Goal: Check status: Check status

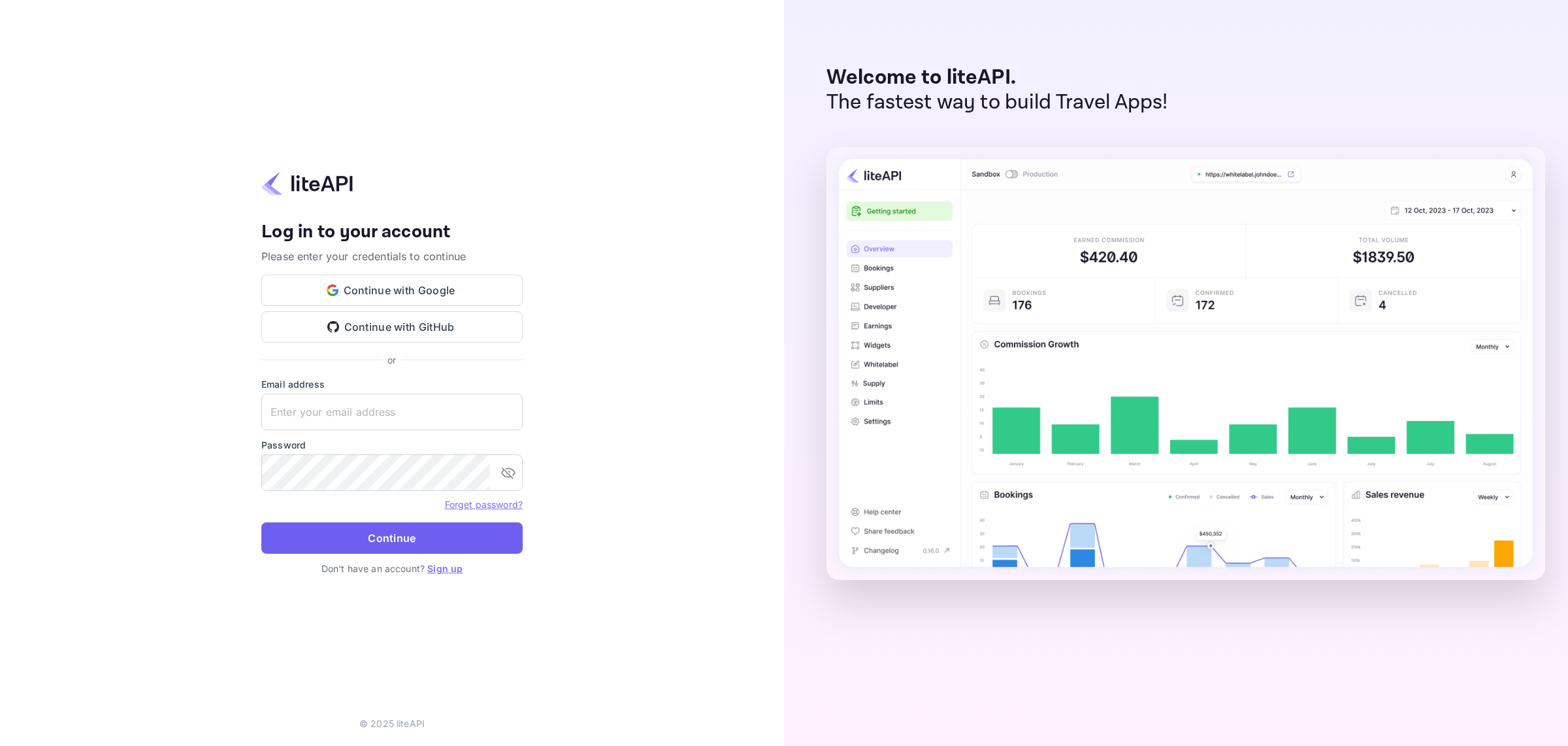
type input "yahav@skygini.com"
click at [420, 531] on button "Continue" at bounding box center [392, 538] width 261 height 31
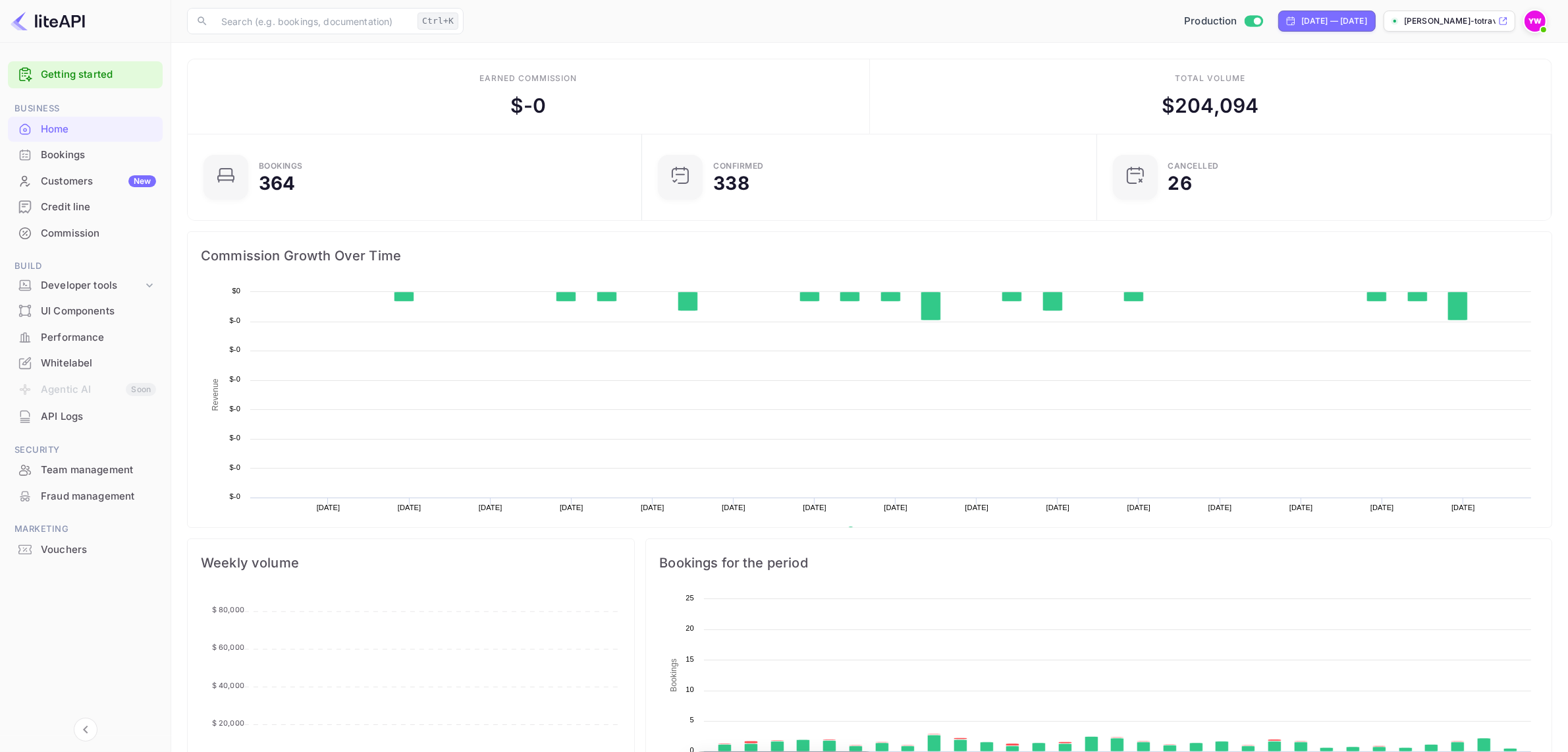
scroll to position [202, 435]
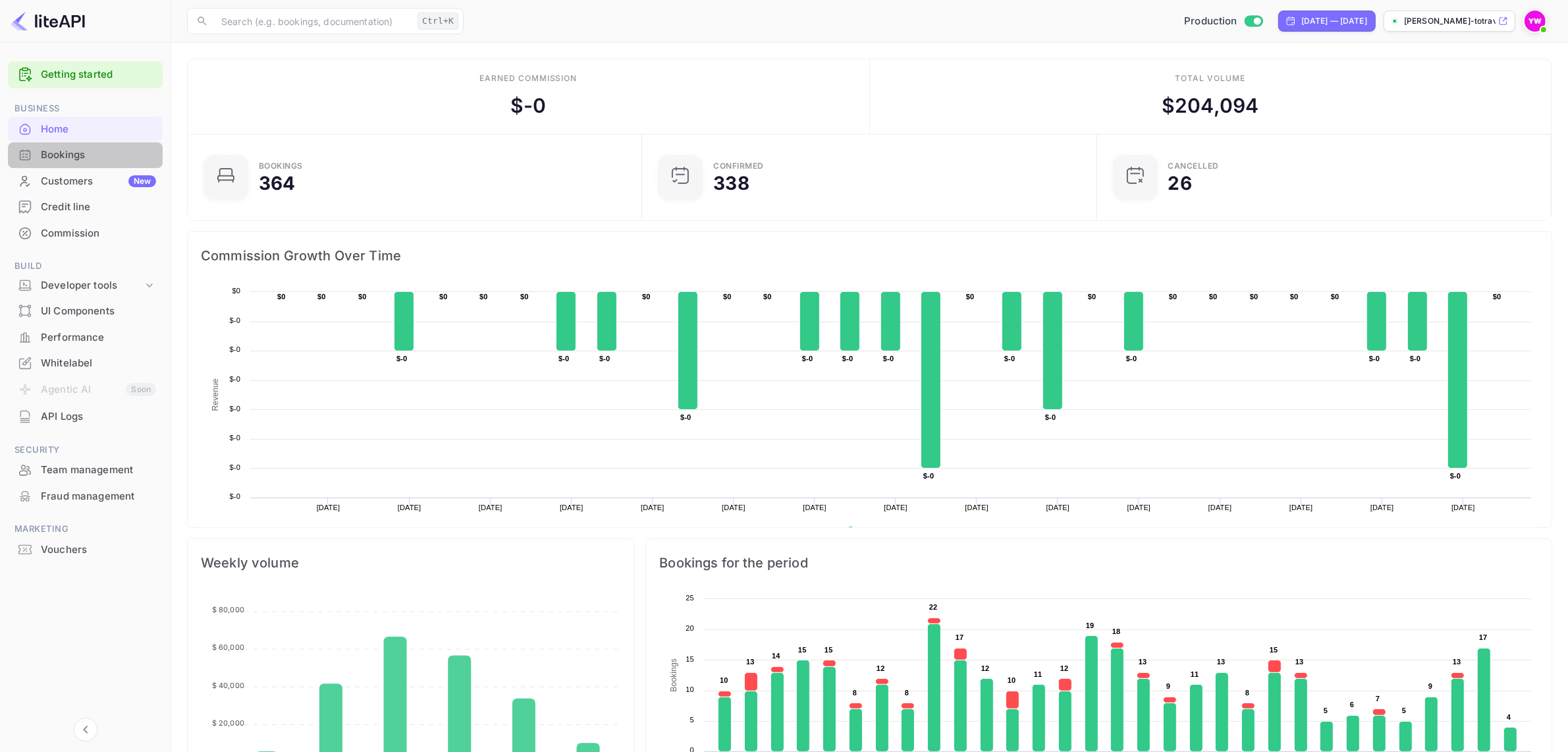
click at [70, 152] on div "Bookings" at bounding box center [98, 155] width 115 height 15
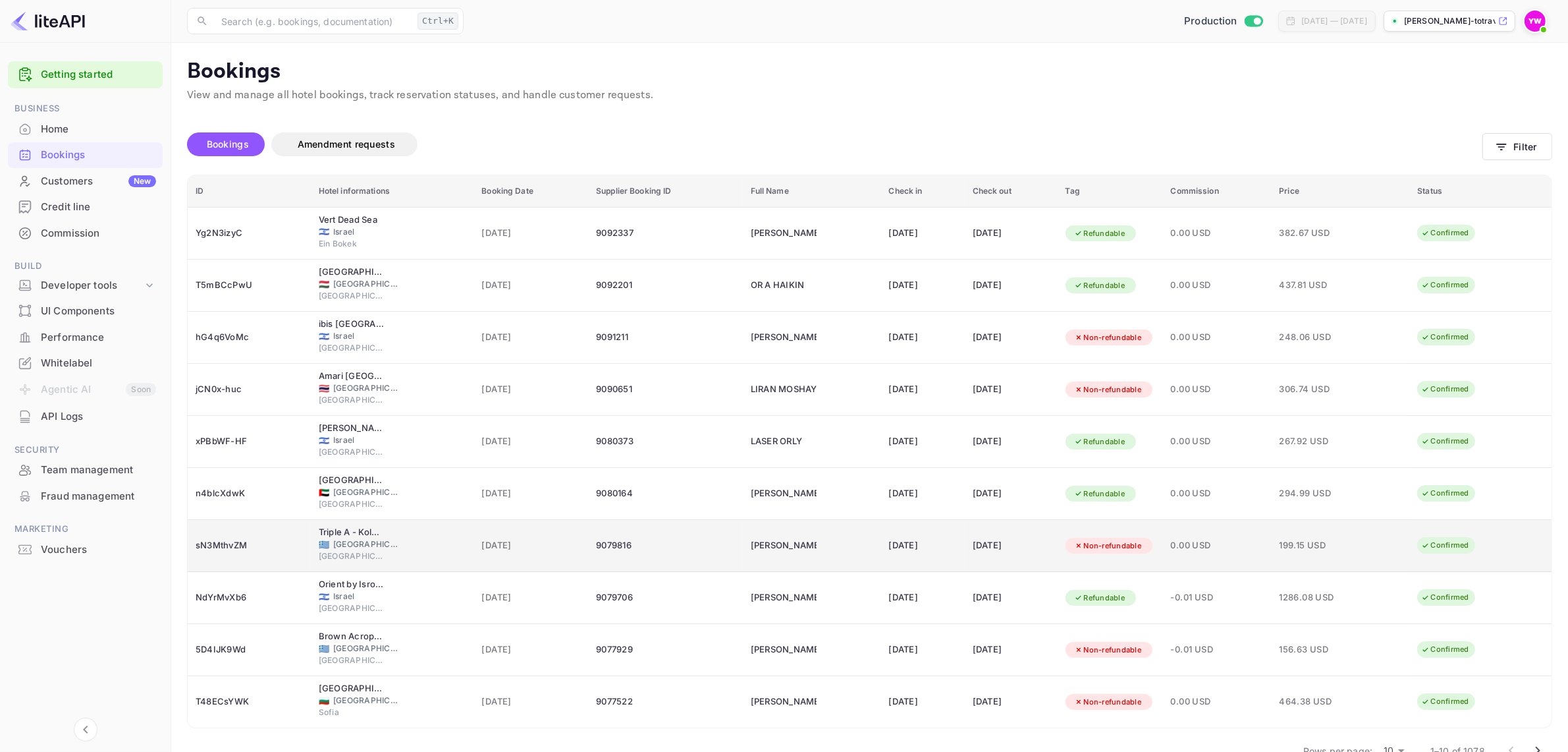
scroll to position [34, 0]
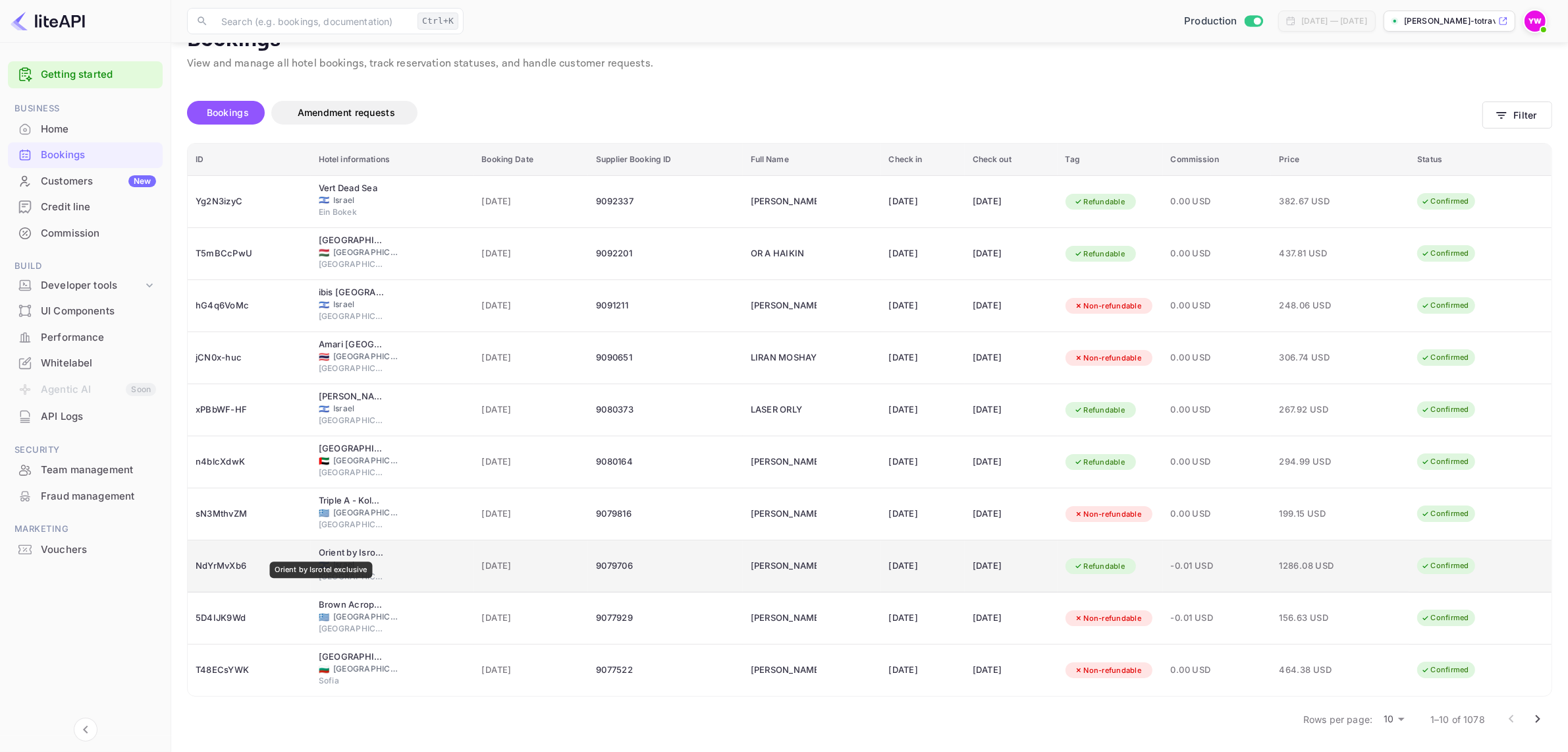
click at [321, 550] on div "Orient by Isrotel exclusive" at bounding box center [352, 552] width 66 height 13
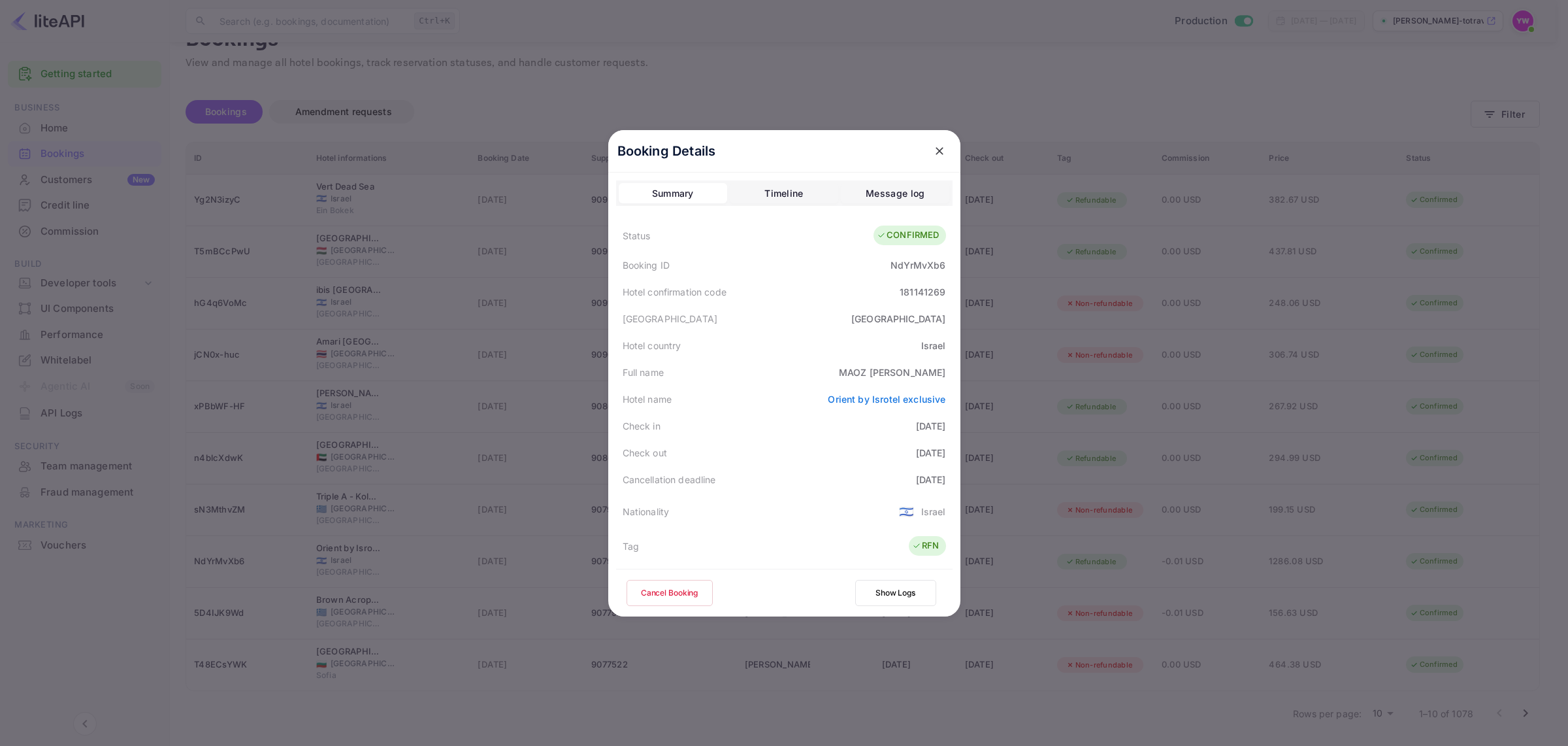
click at [933, 147] on icon "close" at bounding box center [939, 150] width 13 height 13
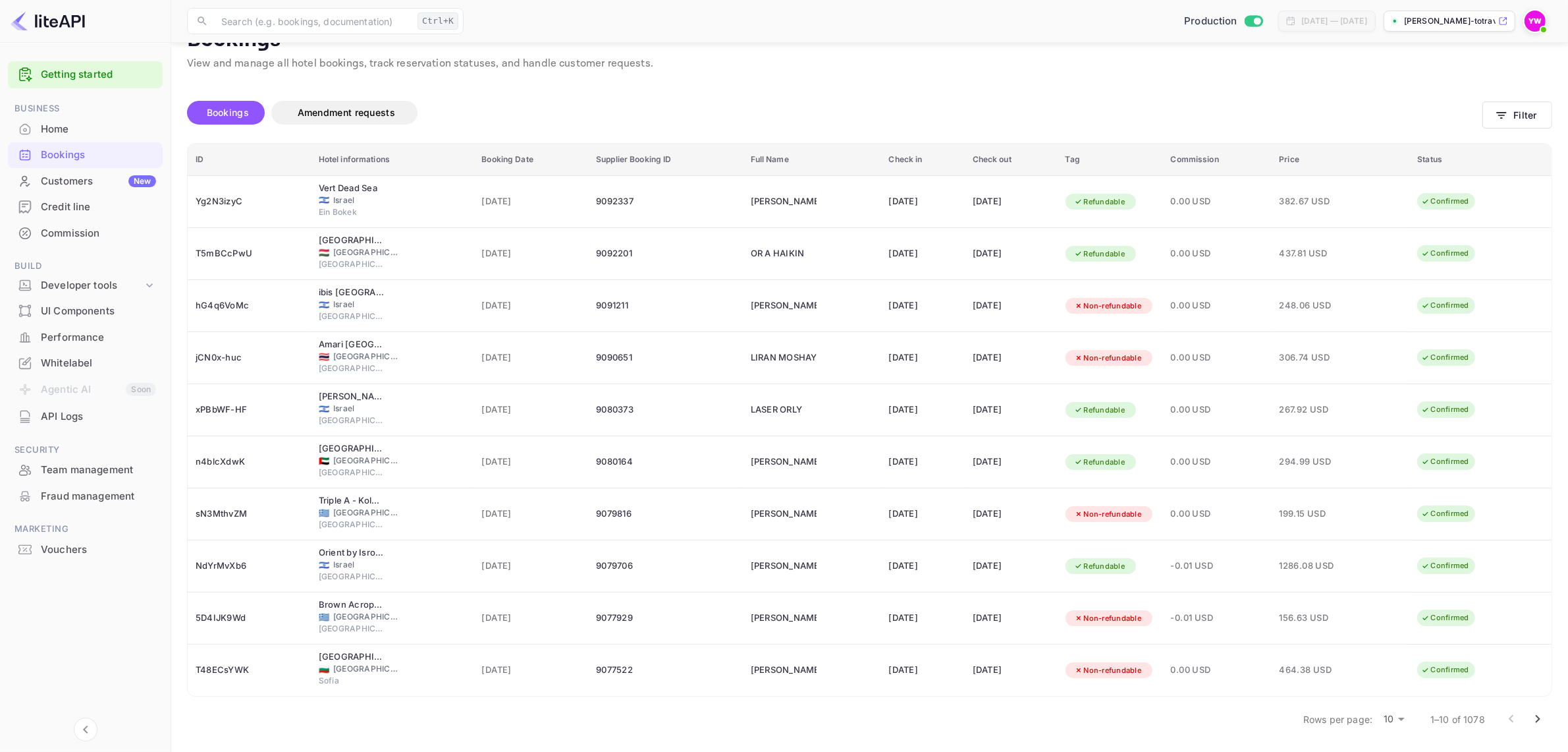
click at [1538, 720] on icon "Go to next page" at bounding box center [1538, 718] width 5 height 8
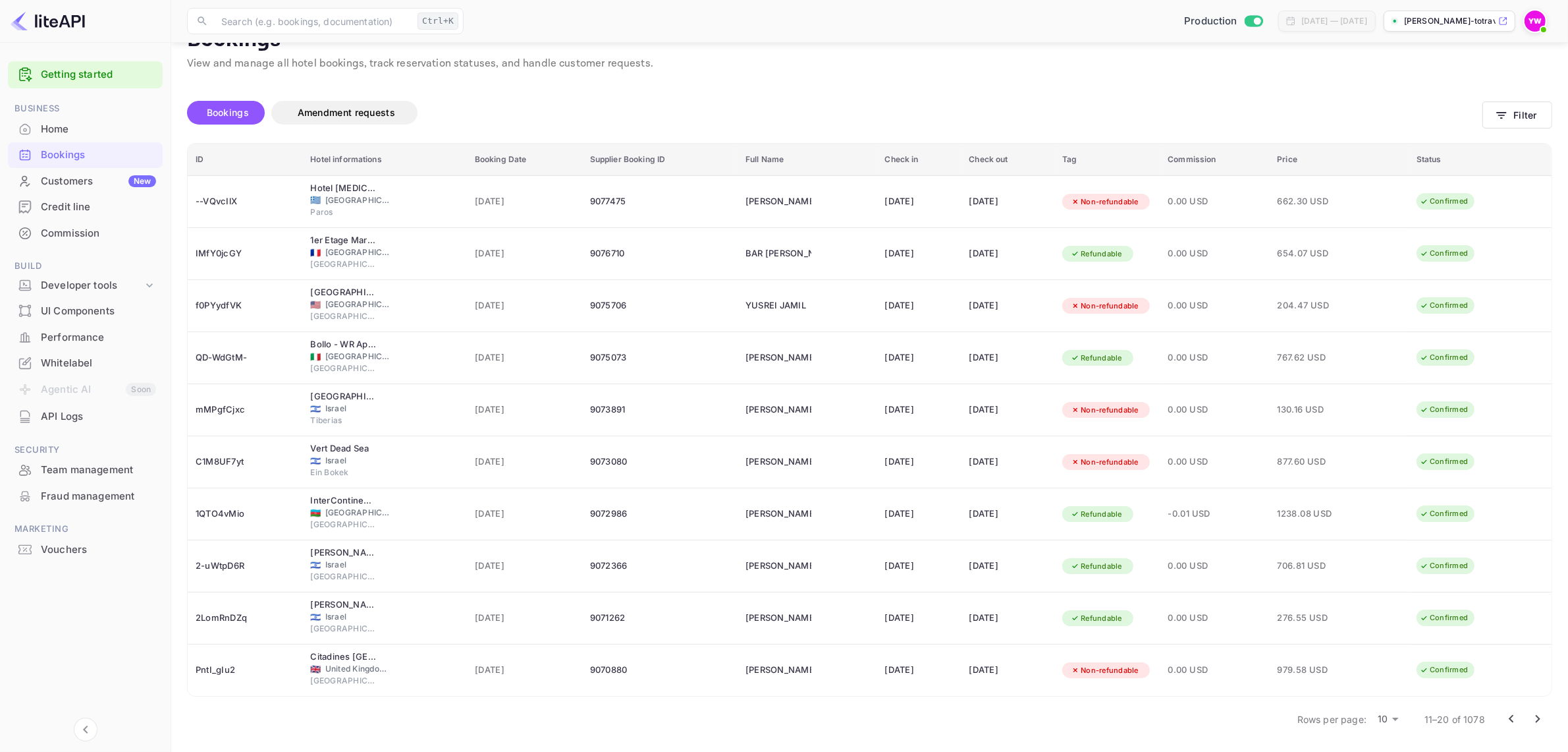
click at [1512, 720] on icon "Go to previous page" at bounding box center [1511, 718] width 5 height 8
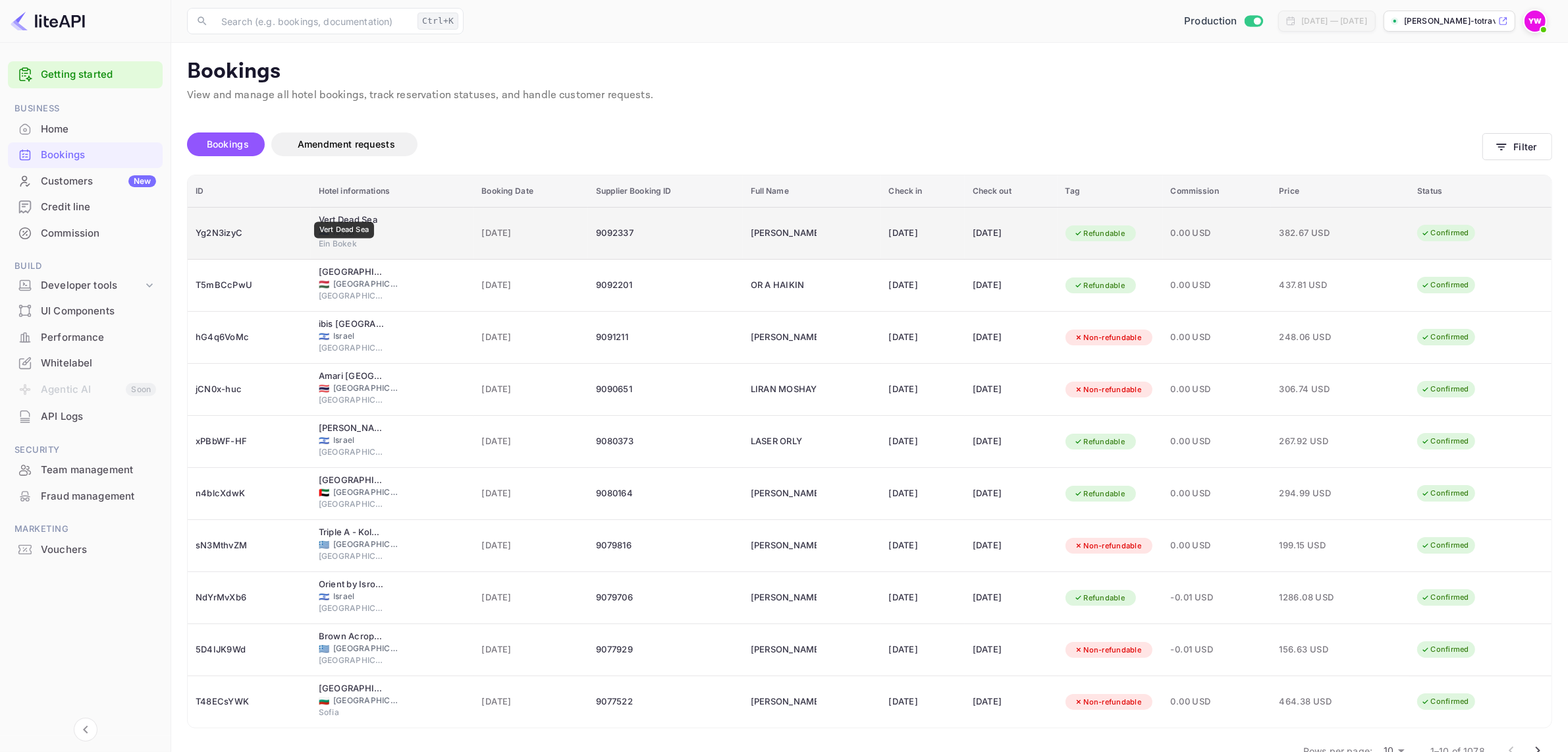
click at [344, 214] on div "Vert Dead Sea" at bounding box center [352, 220] width 66 height 13
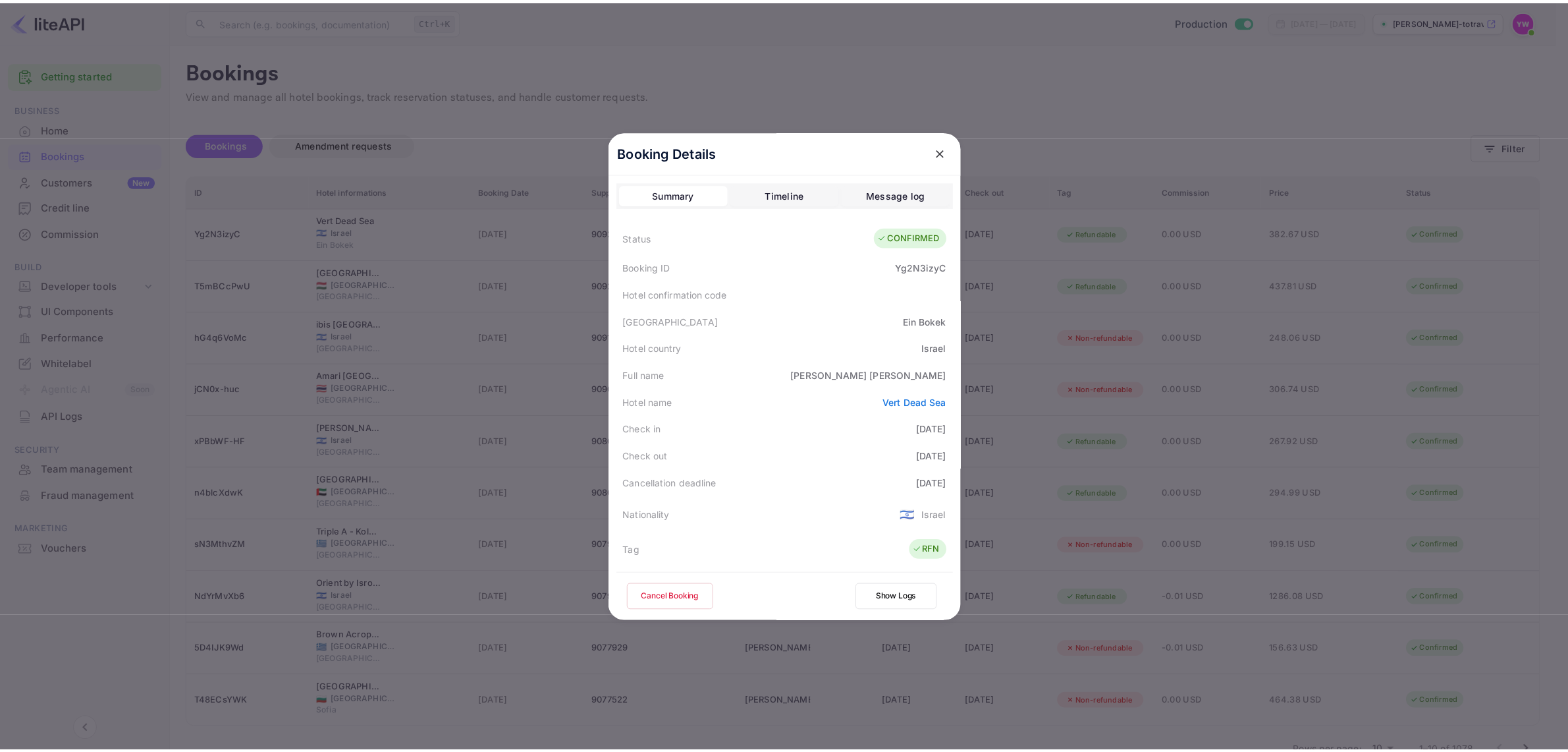
scroll to position [294, 0]
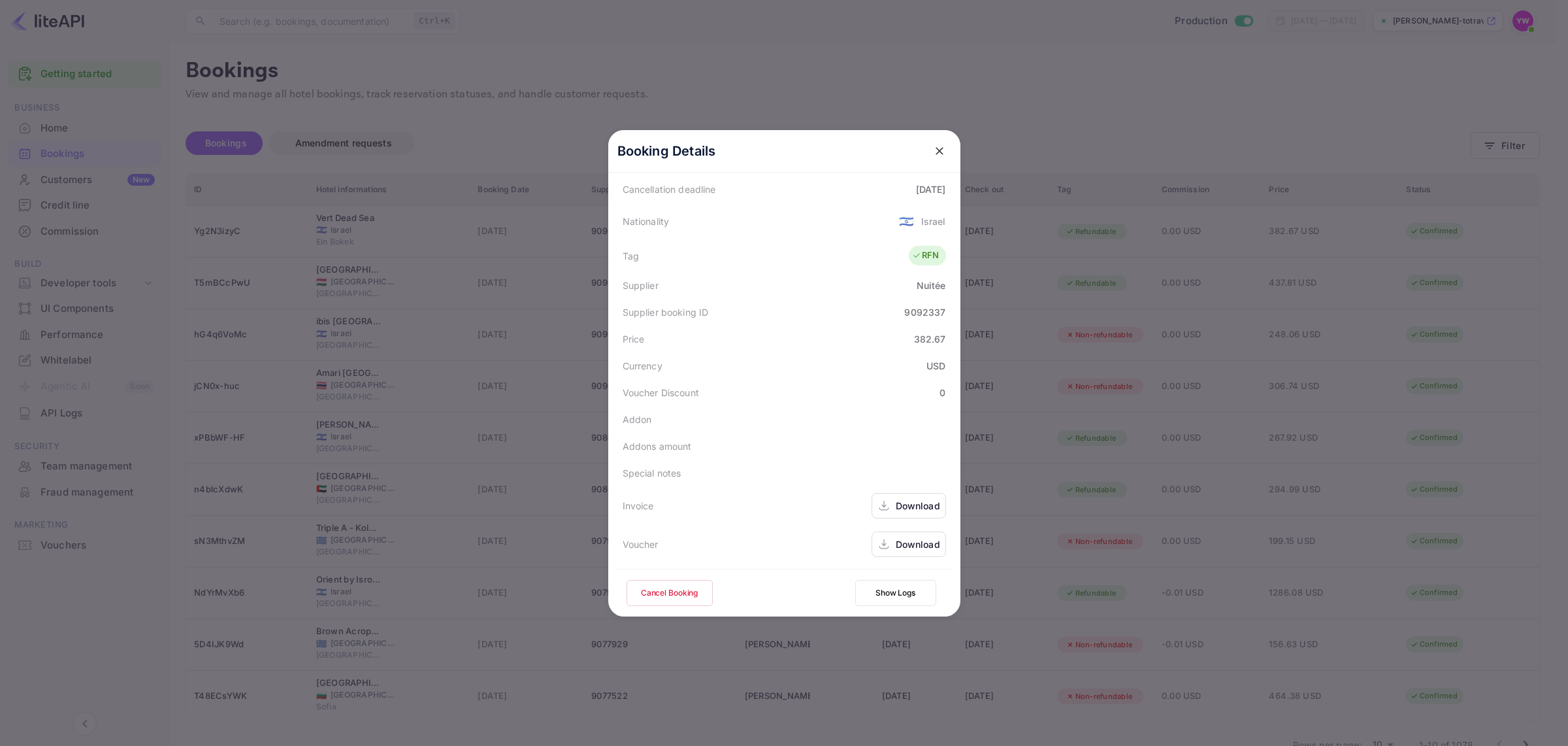
click at [934, 148] on icon "close" at bounding box center [939, 150] width 13 height 13
